Goal: Information Seeking & Learning: Learn about a topic

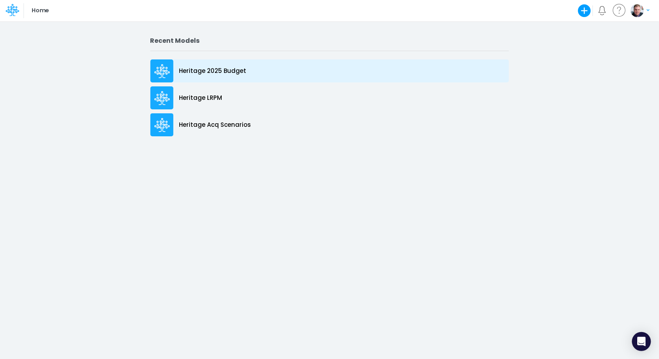
click at [218, 68] on p "Heritage 2025 Budget" at bounding box center [212, 71] width 67 height 9
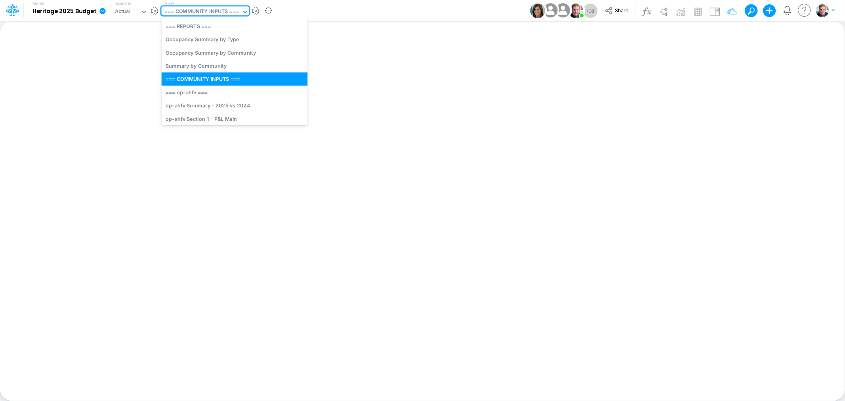
click at [200, 15] on div "=== COMMUNITY INPUTS ===" at bounding box center [201, 12] width 74 height 9
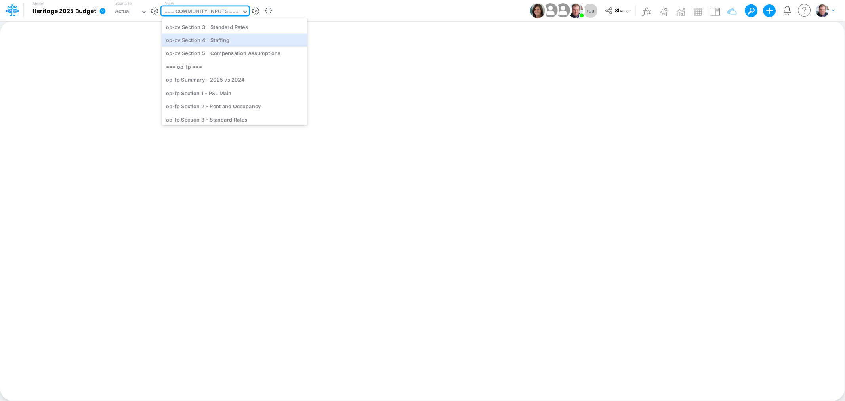
scroll to position [396, 0]
click at [194, 41] on div "op-cv Section 1 - P&L Main" at bounding box center [235, 39] width 146 height 13
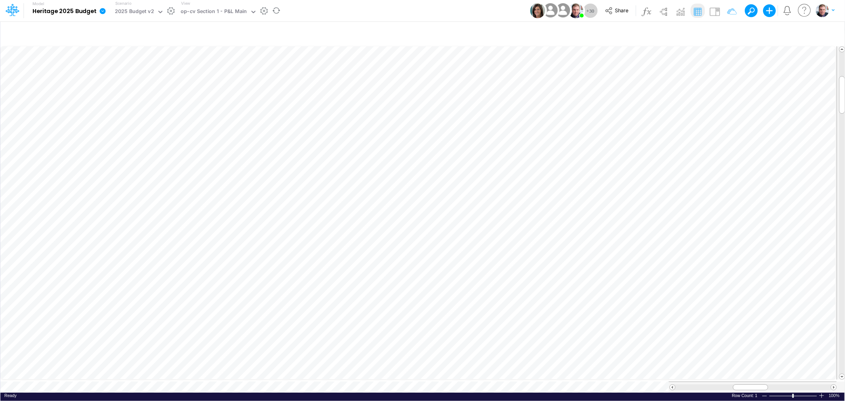
scroll to position [0, 0]
drag, startPoint x: 746, startPoint y: 382, endPoint x: 758, endPoint y: 383, distance: 11.5
click at [659, 358] on div at bounding box center [761, 387] width 35 height 6
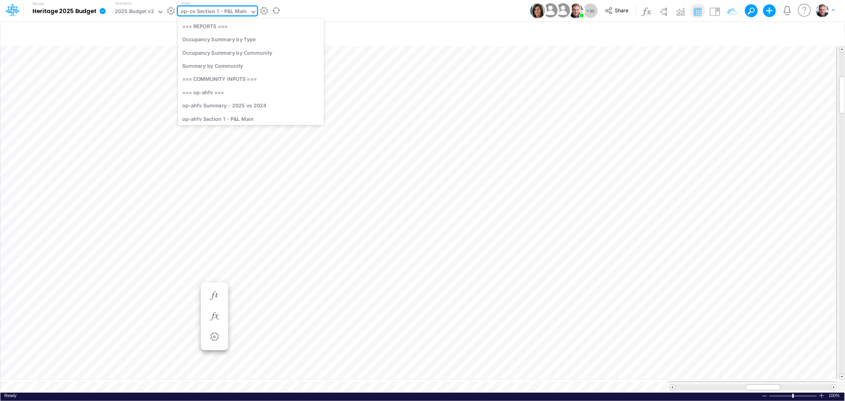
click at [241, 10] on div "op-cv Section 1 - P&L Main" at bounding box center [214, 12] width 66 height 9
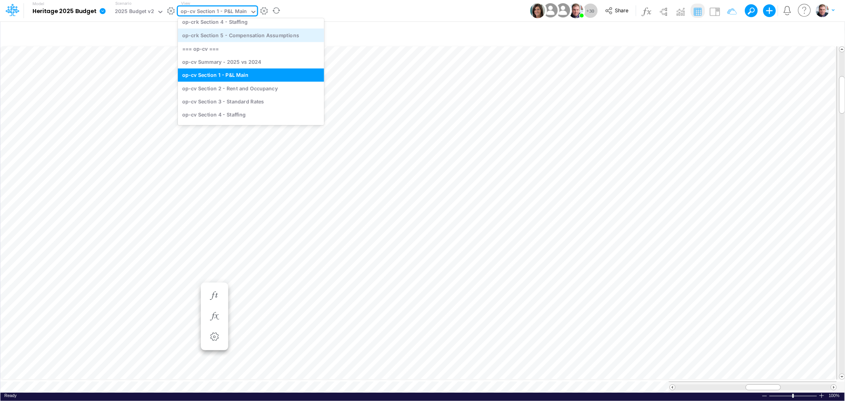
scroll to position [401, 0]
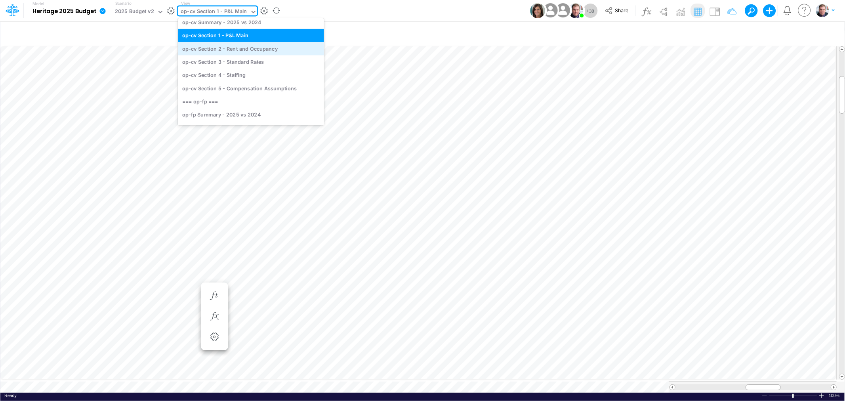
click at [235, 51] on div "op-cv Section 2 - Rent and Occupancy" at bounding box center [251, 48] width 146 height 13
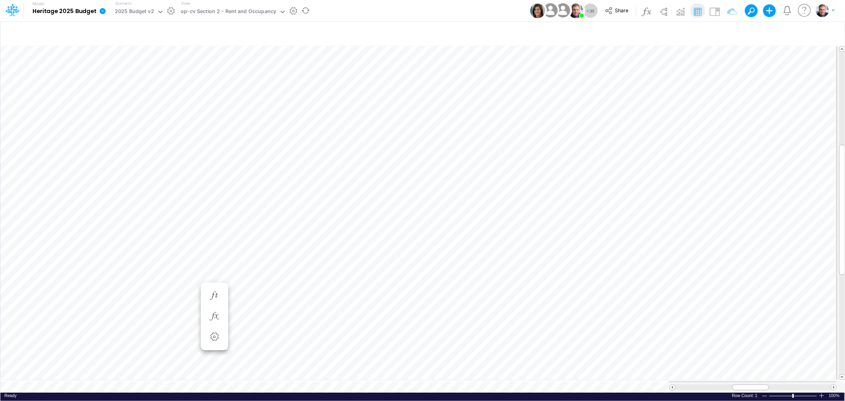
scroll to position [0, 0]
drag, startPoint x: 762, startPoint y: 382, endPoint x: 776, endPoint y: 381, distance: 13.9
click at [659, 358] on div at bounding box center [764, 387] width 37 height 6
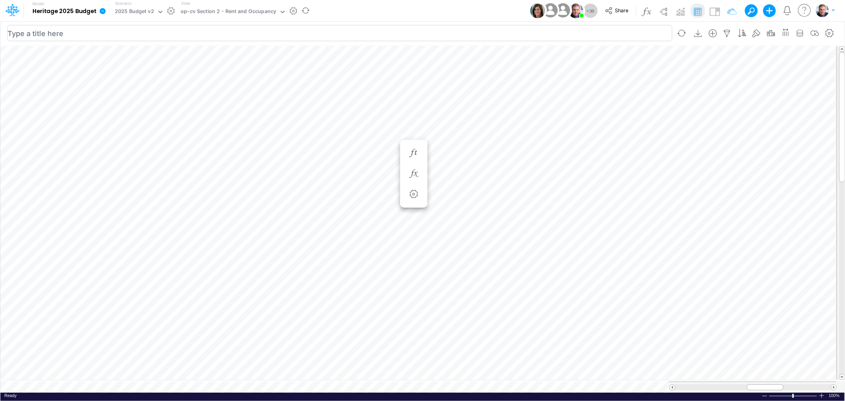
scroll to position [0, 0]
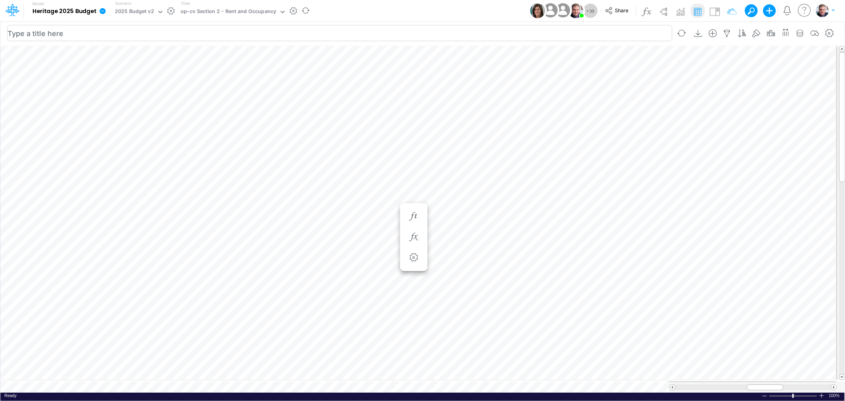
scroll to position [0, 0]
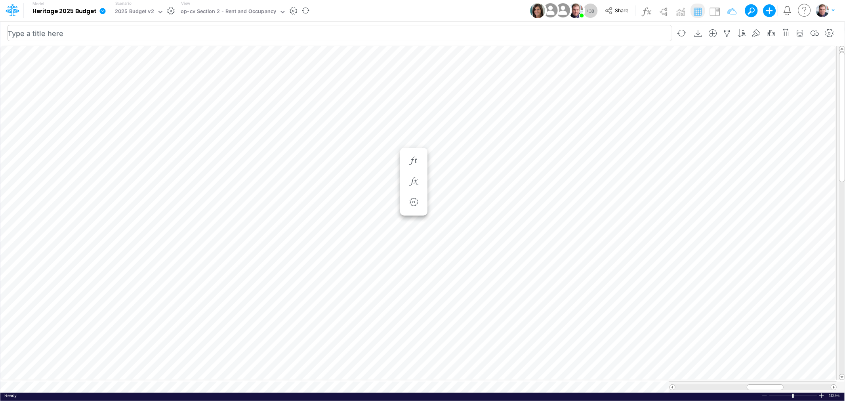
scroll to position [0, 0]
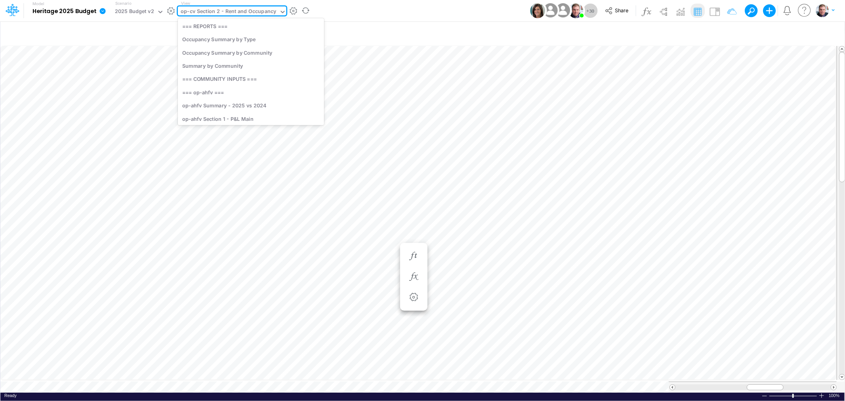
click at [239, 14] on div "op-cv Section 2 - Rent and Occupancy" at bounding box center [228, 12] width 95 height 9
click at [262, 86] on div "op-fp Section 5 - Compensation Assumptions" at bounding box center [251, 88] width 146 height 13
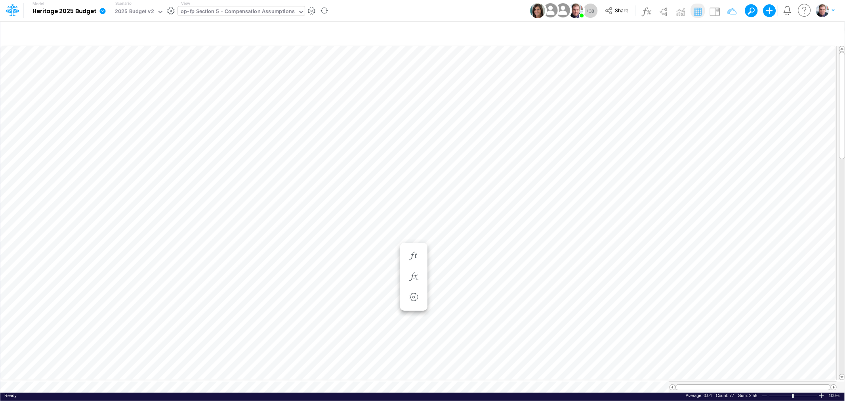
click at [248, 8] on div "op-fp Section 5 - Compensation Assumptions" at bounding box center [238, 12] width 114 height 9
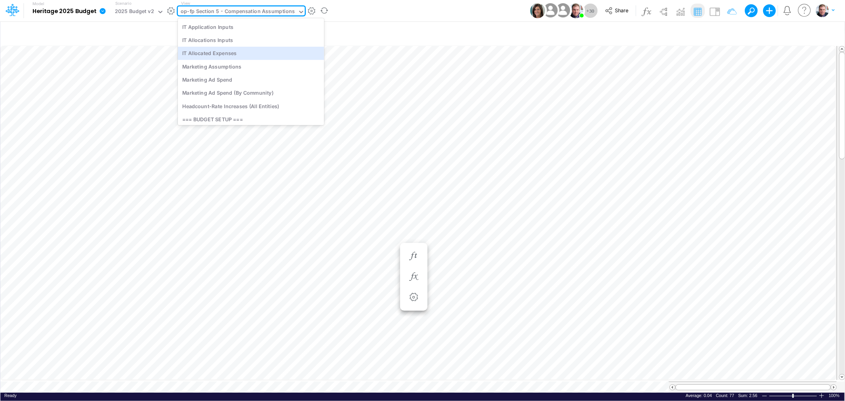
scroll to position [2674, 0]
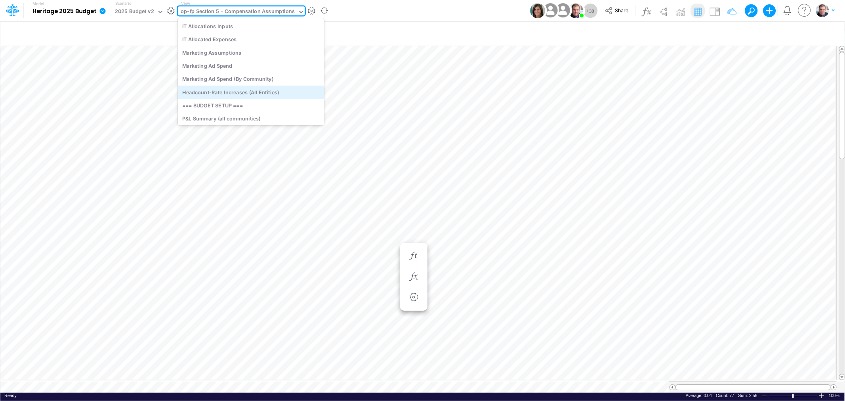
click at [247, 93] on div "Headcount-Rate Increases (All Entities)" at bounding box center [251, 92] width 146 height 13
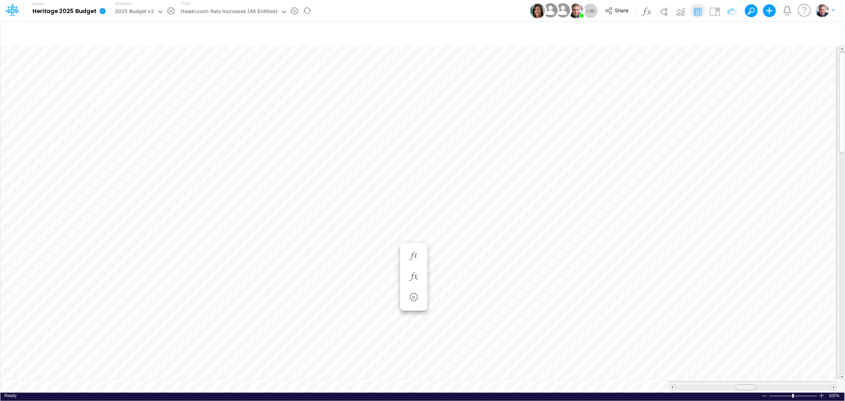
drag, startPoint x: 785, startPoint y: 382, endPoint x: 738, endPoint y: 379, distance: 46.9
click at [659, 358] on div at bounding box center [752, 386] width 168 height 11
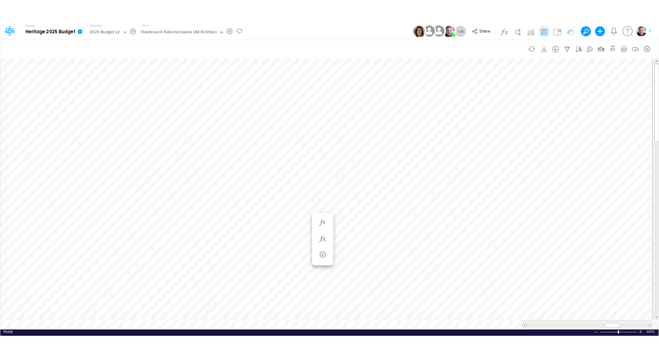
scroll to position [0, 0]
